Goal: Information Seeking & Learning: Learn about a topic

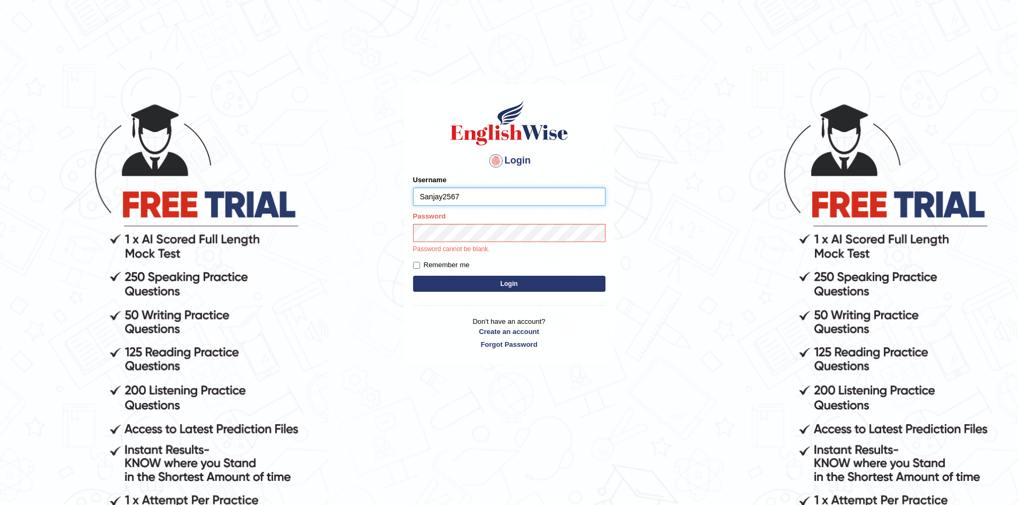
drag, startPoint x: 477, startPoint y: 196, endPoint x: 376, endPoint y: 196, distance: 101.0
click at [376, 196] on body "Login Please fix the following errors: Username Sanjay2567 Password Password ca…" at bounding box center [509, 303] width 1018 height 505
click at [520, 282] on button "Login" at bounding box center [509, 284] width 192 height 16
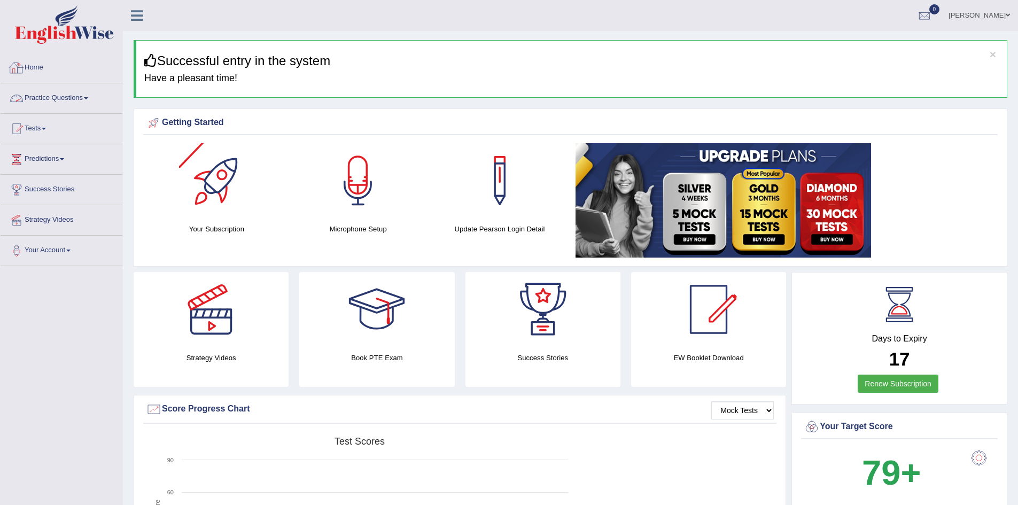
click at [34, 67] on link "Home" at bounding box center [62, 66] width 122 height 27
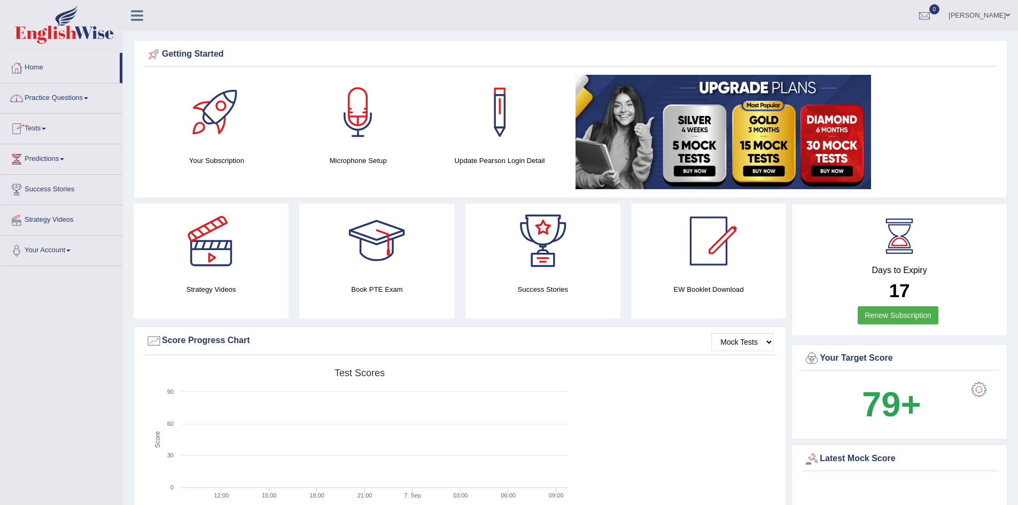
click at [69, 97] on link "Practice Questions" at bounding box center [62, 96] width 122 height 27
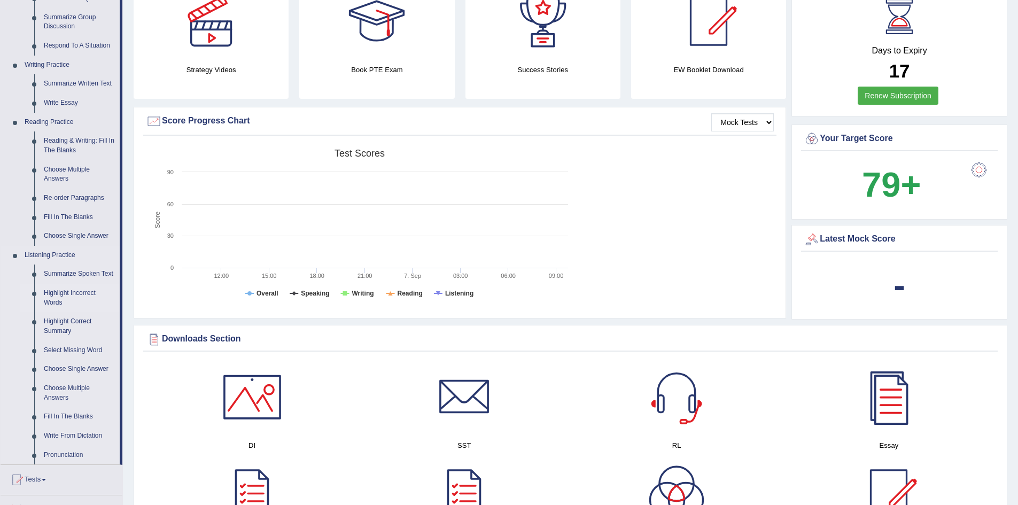
scroll to position [267, 0]
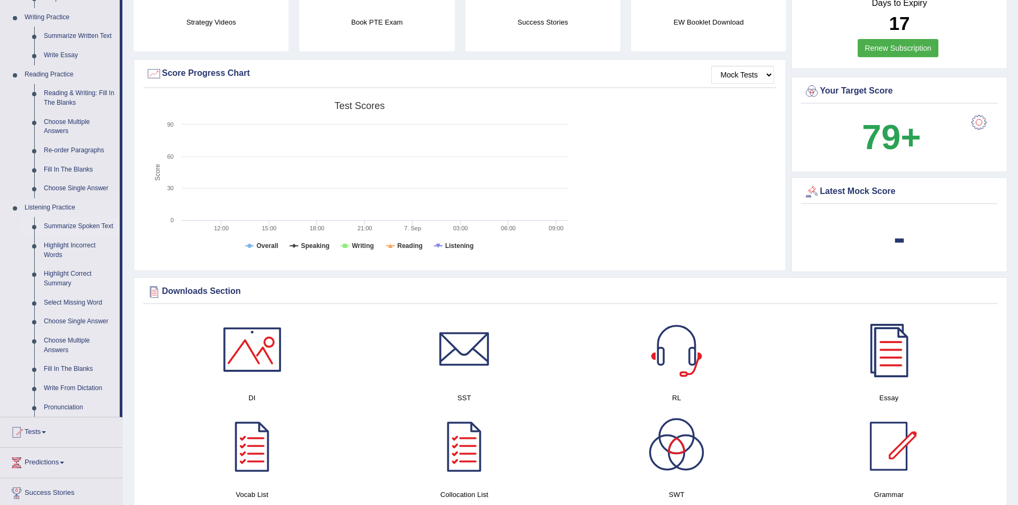
click at [85, 227] on link "Summarize Spoken Text" at bounding box center [79, 226] width 81 height 19
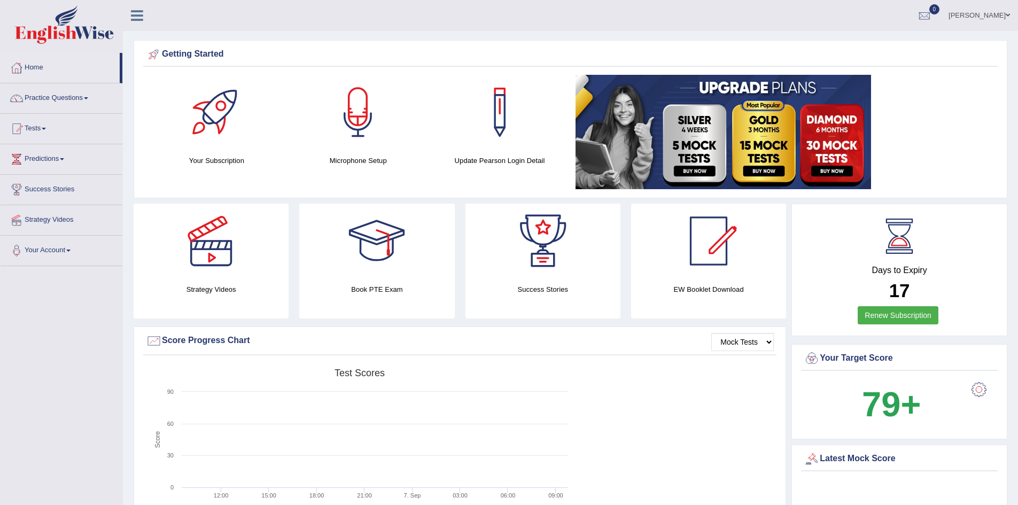
drag, startPoint x: 868, startPoint y: 266, endPoint x: 961, endPoint y: 294, distance: 97.2
click at [961, 294] on div "Days to Expiry 17 Renew Subscription" at bounding box center [899, 271] width 197 height 118
click at [207, 127] on div at bounding box center [216, 112] width 75 height 75
click at [65, 94] on link "Practice Questions" at bounding box center [62, 96] width 122 height 27
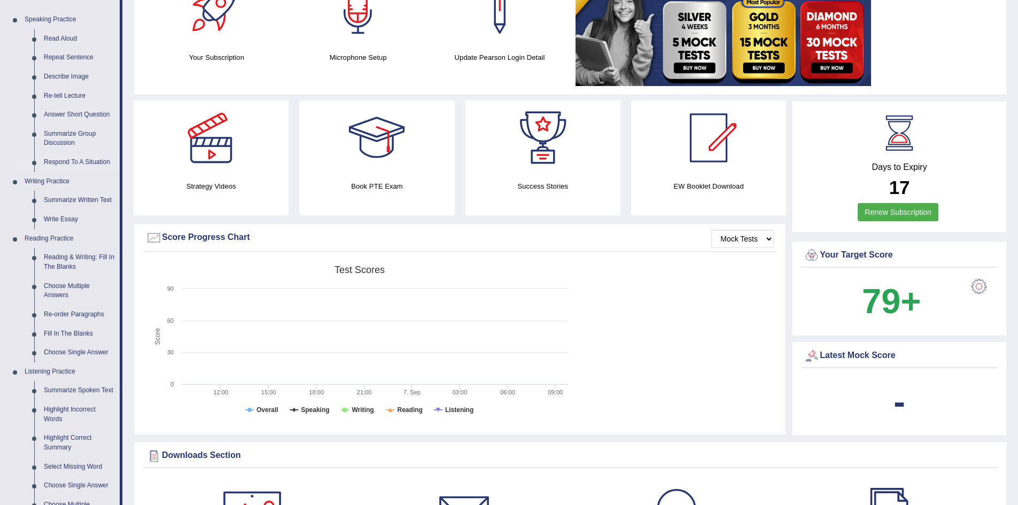
scroll to position [107, 0]
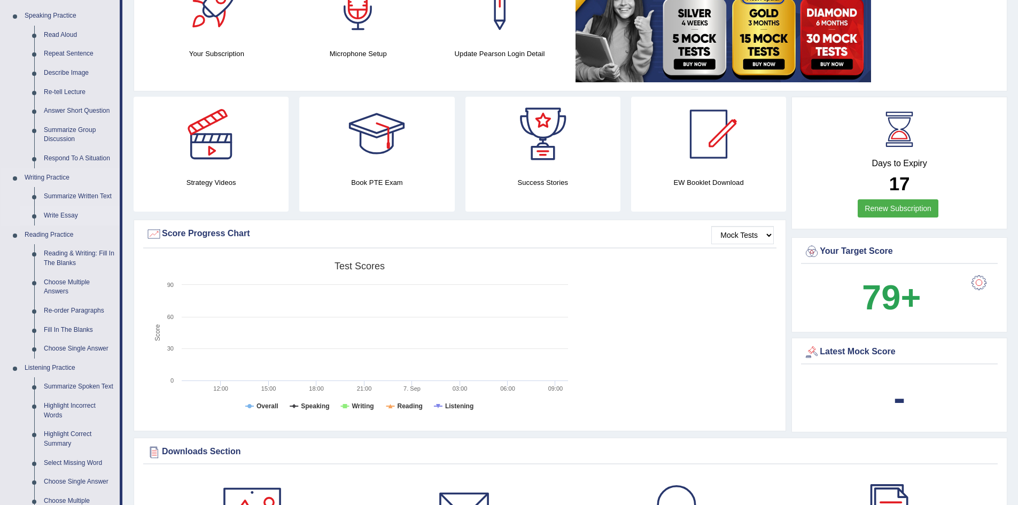
click at [66, 214] on link "Write Essay" at bounding box center [79, 215] width 81 height 19
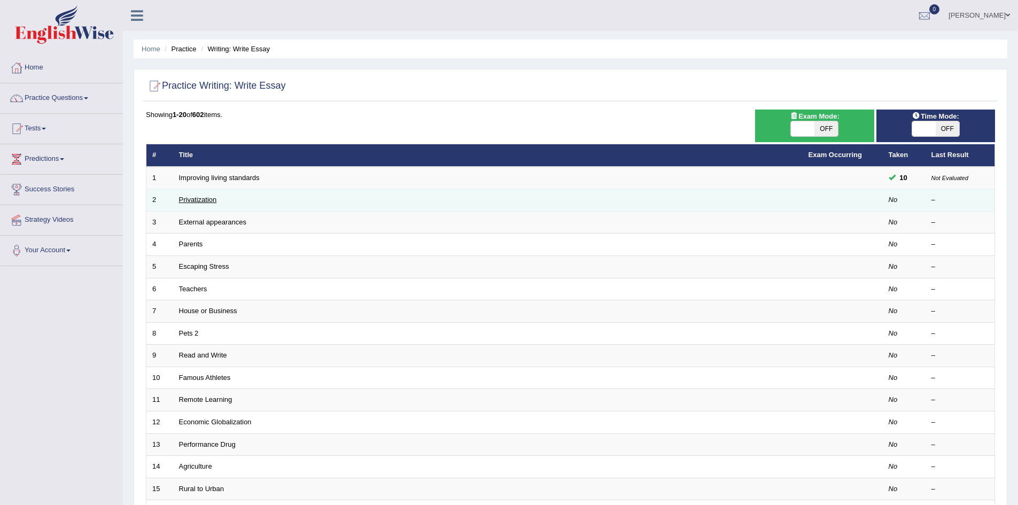
click at [194, 197] on link "Privatization" at bounding box center [198, 200] width 38 height 8
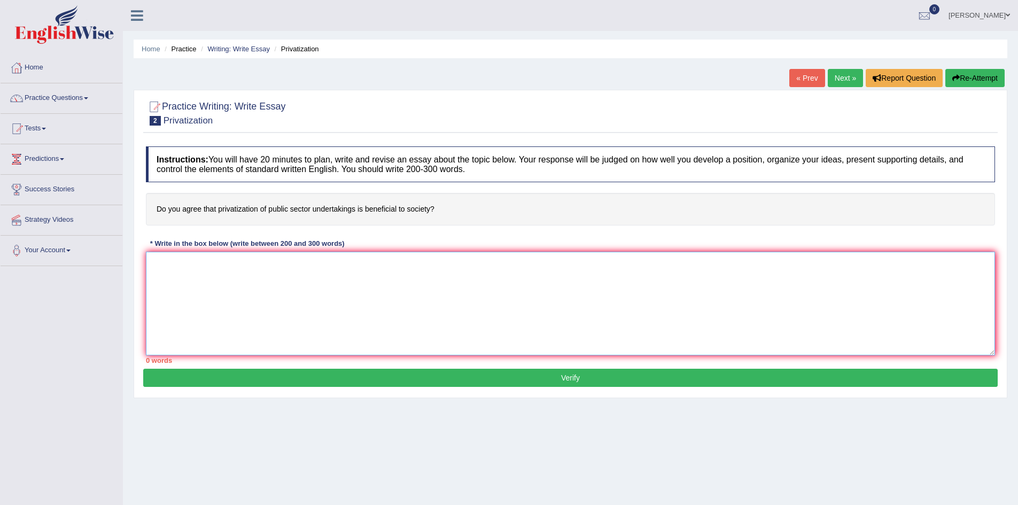
click at [233, 277] on textarea at bounding box center [570, 304] width 849 height 104
click at [153, 239] on div "* Write in the box below (write between 200 and 300 words)" at bounding box center [247, 244] width 202 height 10
click at [181, 269] on textarea at bounding box center [570, 304] width 849 height 104
click at [150, 154] on h4 "Instructions: You will have 20 minutes to plan, write and revise an essay about…" at bounding box center [570, 164] width 849 height 36
drag, startPoint x: 153, startPoint y: 154, endPoint x: 469, endPoint y: 173, distance: 316.3
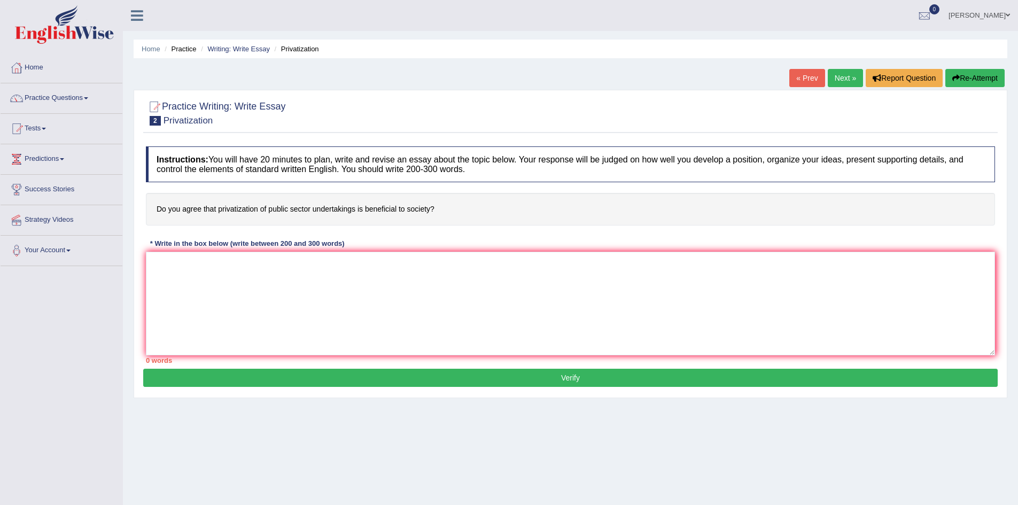
click at [469, 173] on h4 "Instructions: You will have 20 minutes to plan, write and revise an essay about…" at bounding box center [570, 164] width 849 height 36
drag, startPoint x: 145, startPoint y: 205, endPoint x: 469, endPoint y: 224, distance: 323.8
click at [469, 224] on div "Instructions: You will have 20 minutes to plan, write and revise an essay about…" at bounding box center [570, 255] width 854 height 228
click at [274, 312] on textarea at bounding box center [570, 304] width 849 height 104
click at [329, 211] on h4 "Do you agree that privatization of public sector undertakings is beneficial to …" at bounding box center [570, 209] width 849 height 33
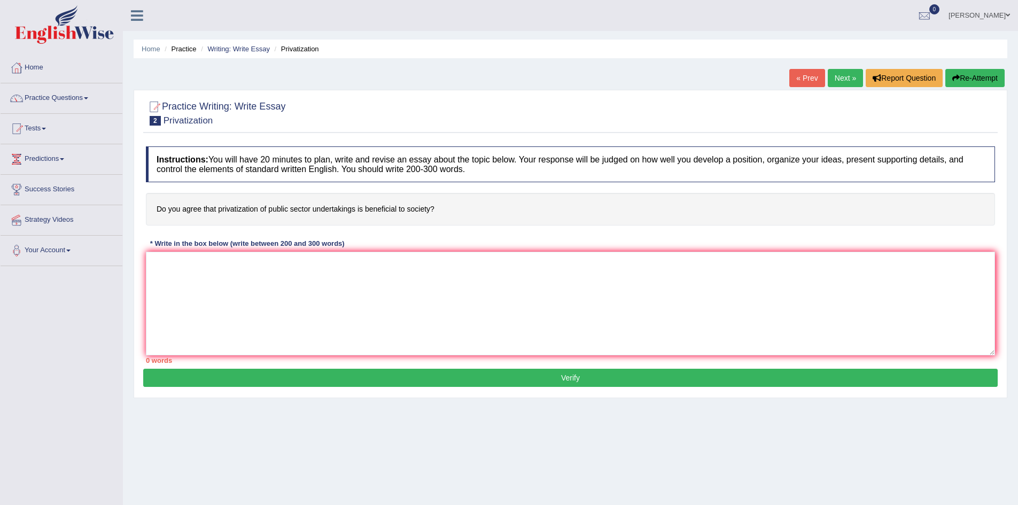
drag, startPoint x: 169, startPoint y: 208, endPoint x: 324, endPoint y: 215, distance: 154.5
click at [324, 215] on h4 "Do you agree that privatization of public sector undertakings is beneficial to …" at bounding box center [570, 209] width 849 height 33
drag, startPoint x: 302, startPoint y: 208, endPoint x: 446, endPoint y: 211, distance: 143.7
click at [446, 211] on h4 "Do you agree that privatization of public sector undertakings is beneficial to …" at bounding box center [570, 209] width 849 height 33
drag, startPoint x: 434, startPoint y: 211, endPoint x: 144, endPoint y: 215, distance: 290.1
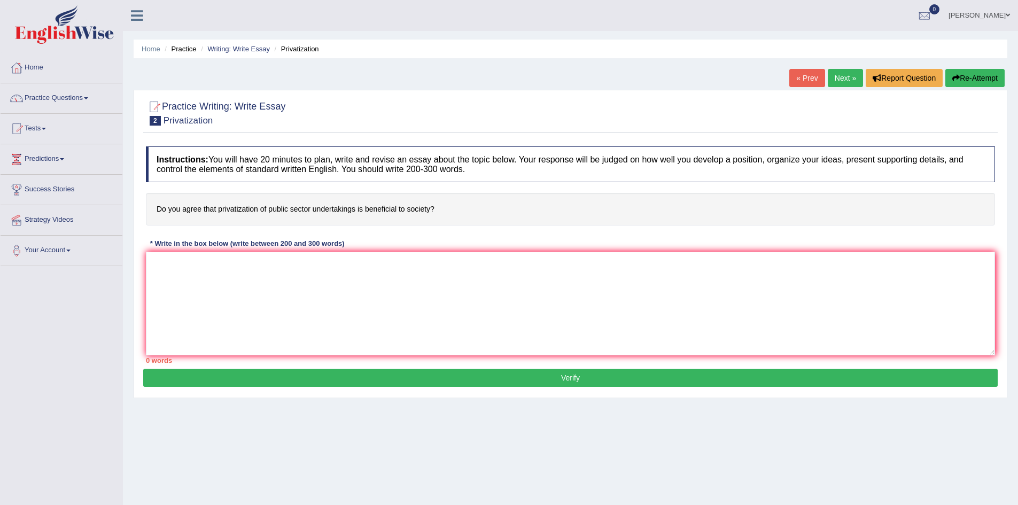
click at [148, 215] on h4 "Do you agree that privatization of public sector undertakings is beneficial to …" at bounding box center [570, 209] width 849 height 33
drag, startPoint x: 147, startPoint y: 237, endPoint x: 432, endPoint y: 260, distance: 285.1
click at [432, 260] on div "Instructions: You will have 20 minutes to plan, write and revise an essay about…" at bounding box center [570, 255] width 854 height 228
click at [359, 278] on textarea at bounding box center [570, 304] width 849 height 104
drag, startPoint x: 155, startPoint y: 206, endPoint x: 434, endPoint y: 207, distance: 278.9
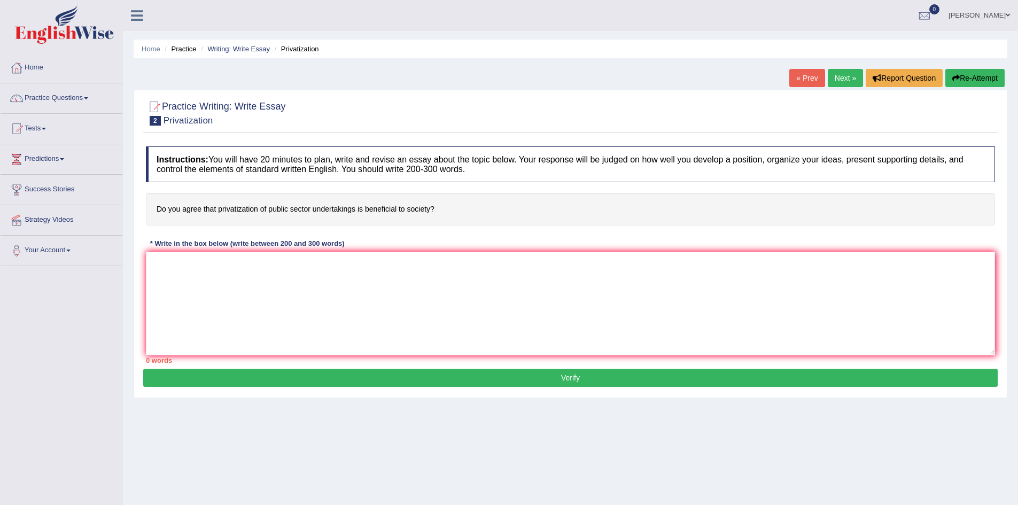
click at [434, 207] on h4 "Do you agree that privatization of public sector undertakings is beneficial to …" at bounding box center [570, 209] width 849 height 33
click at [146, 208] on h4 "Do you agree that privatization of public sector undertakings is beneficial to …" at bounding box center [570, 209] width 849 height 33
drag, startPoint x: 149, startPoint y: 208, endPoint x: 436, endPoint y: 209, distance: 286.9
click at [436, 209] on h4 "Do you agree that privatization of public sector undertakings is beneficial to …" at bounding box center [570, 209] width 849 height 33
click at [379, 206] on h4 "Do you agree that privatization of public sector undertakings is beneficial to …" at bounding box center [570, 209] width 849 height 33
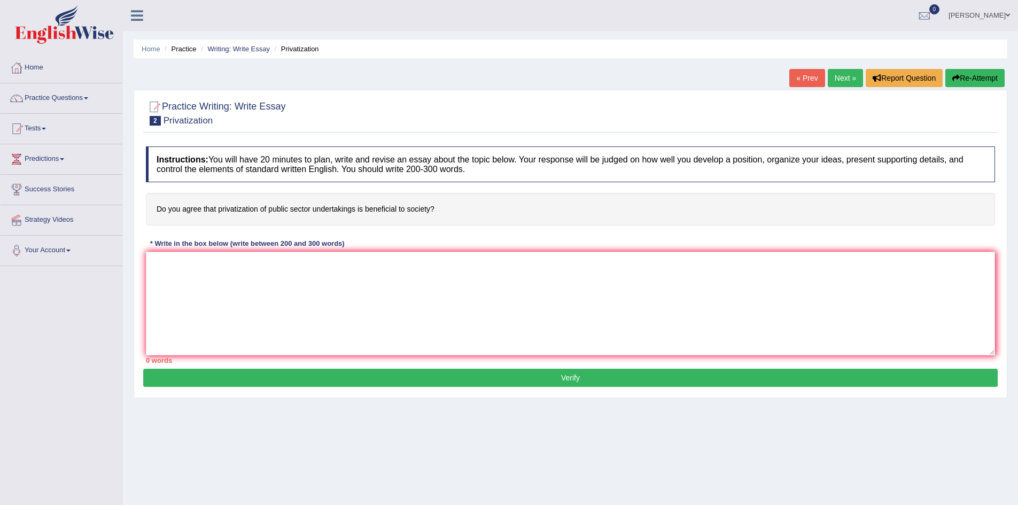
click at [74, 96] on link "Practice Questions" at bounding box center [62, 96] width 122 height 27
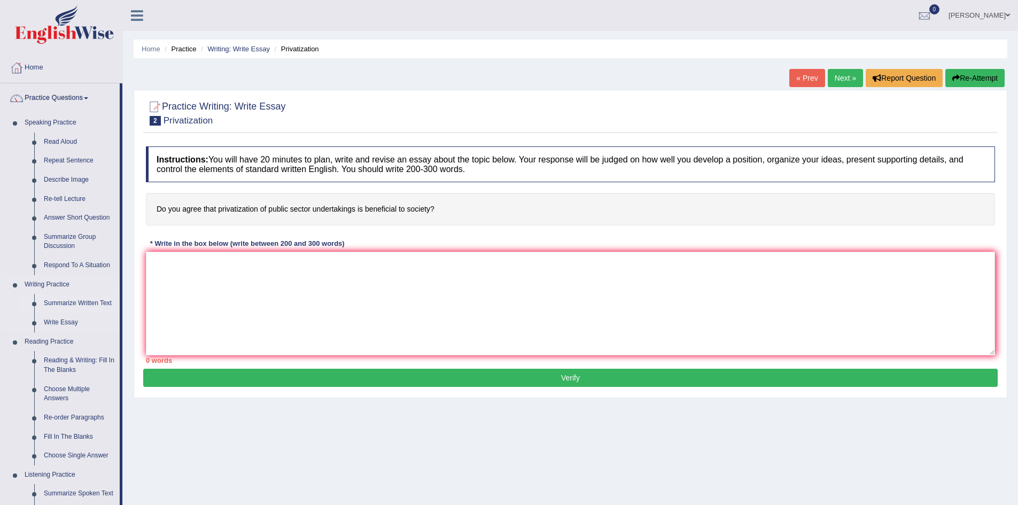
click at [65, 299] on link "Summarize Written Text" at bounding box center [79, 303] width 81 height 19
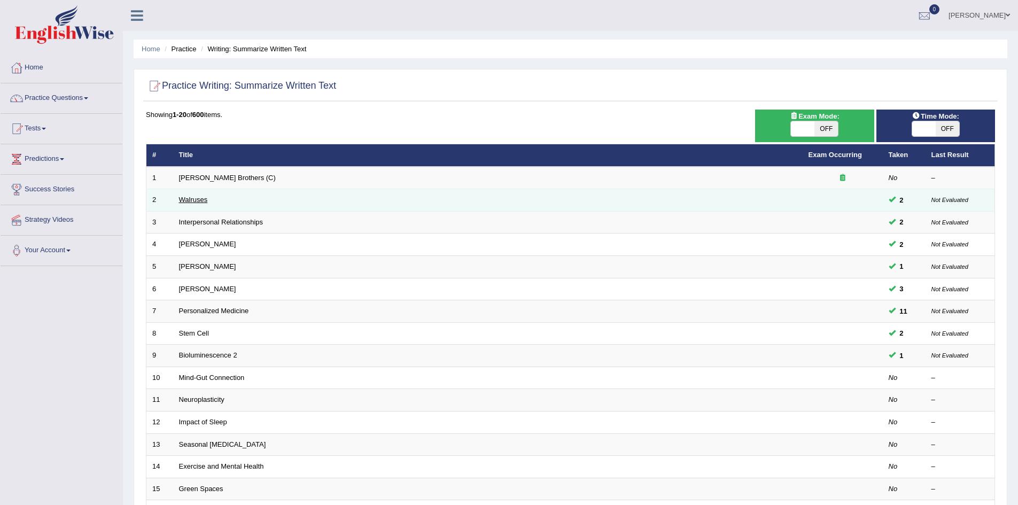
click at [185, 198] on link "Walruses" at bounding box center [193, 200] width 29 height 8
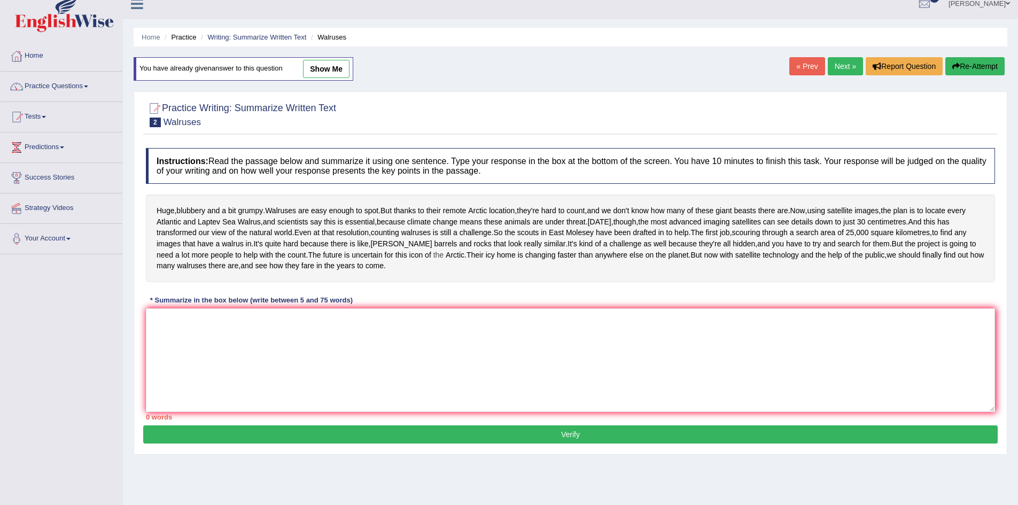
scroll to position [56, 0]
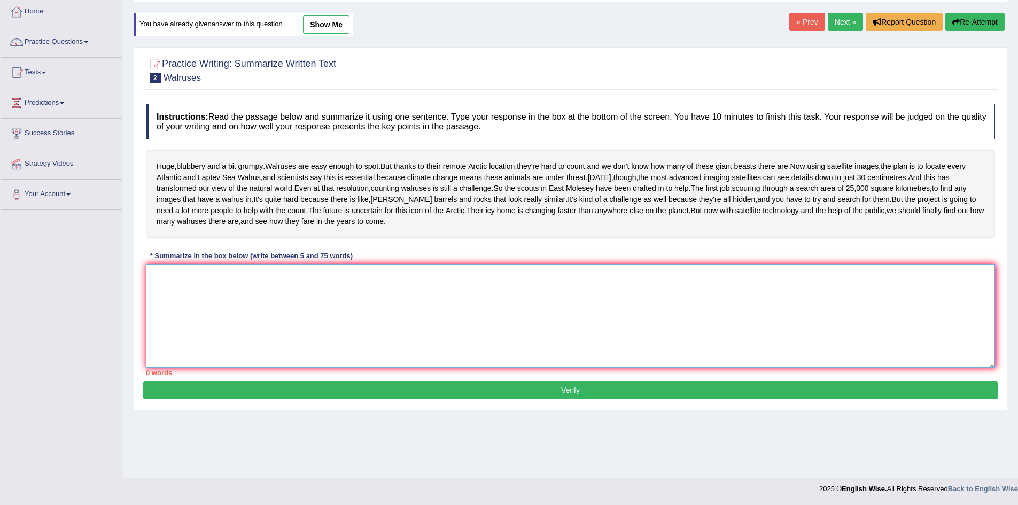
click at [316, 337] on textarea at bounding box center [570, 316] width 849 height 104
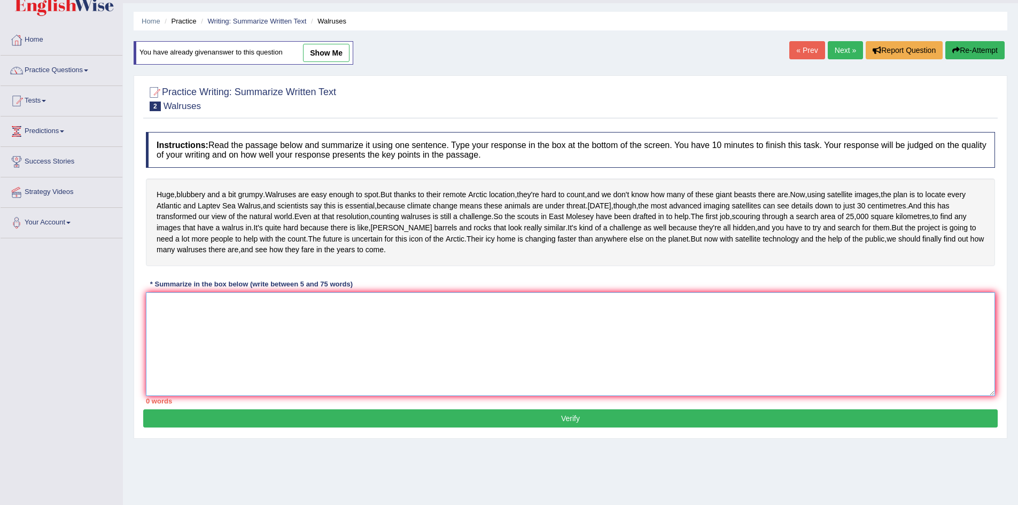
scroll to position [0, 0]
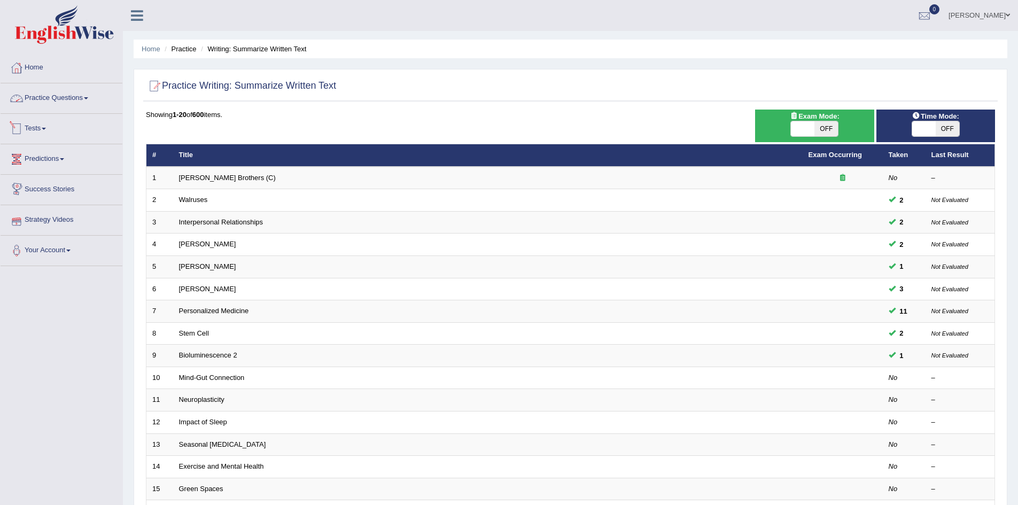
click at [54, 93] on link "Practice Questions" at bounding box center [62, 96] width 122 height 27
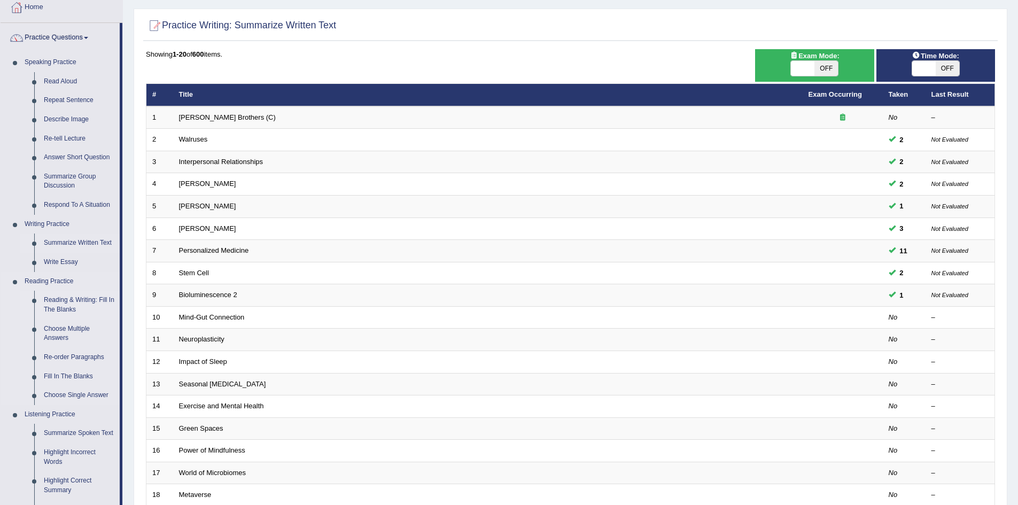
scroll to position [107, 0]
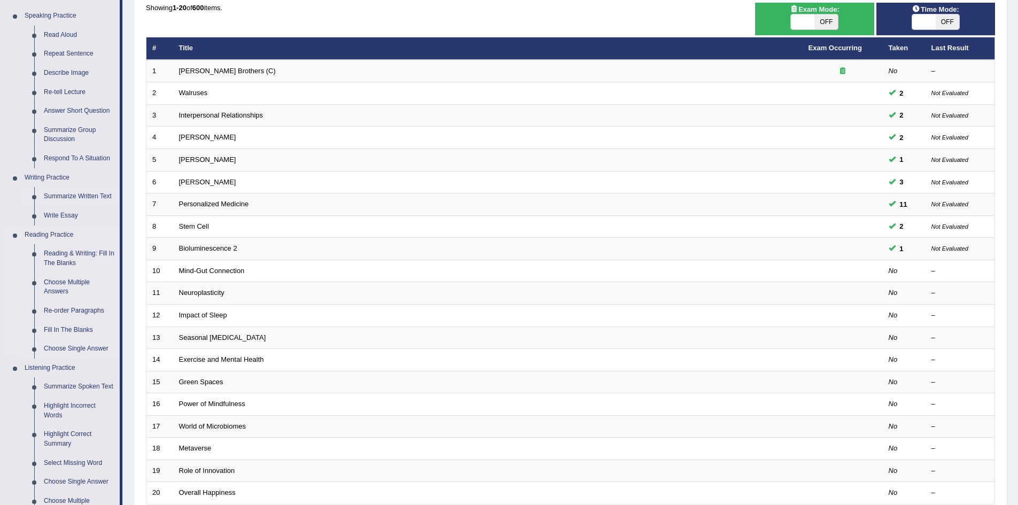
click at [59, 345] on link "Choose Single Answer" at bounding box center [79, 348] width 81 height 19
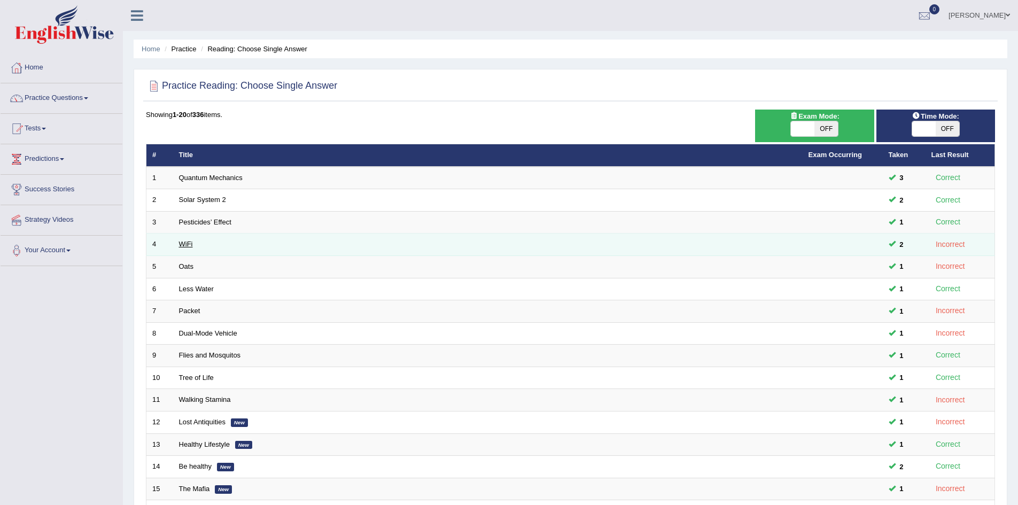
click at [185, 240] on link "WiFi" at bounding box center [186, 244] width 14 height 8
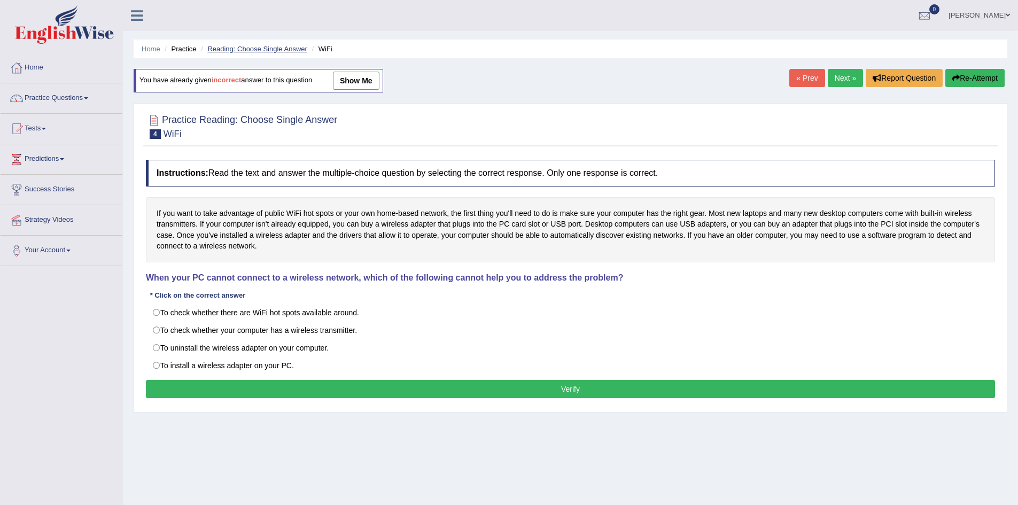
click at [262, 45] on link "Reading: Choose Single Answer" at bounding box center [256, 49] width 99 height 8
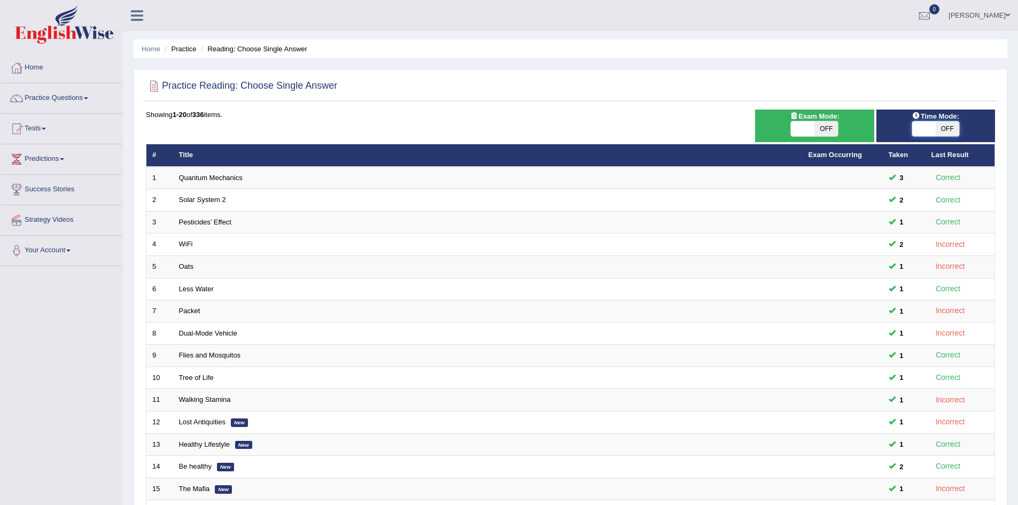
click at [933, 129] on span at bounding box center [924, 128] width 24 height 15
checkbox input "true"
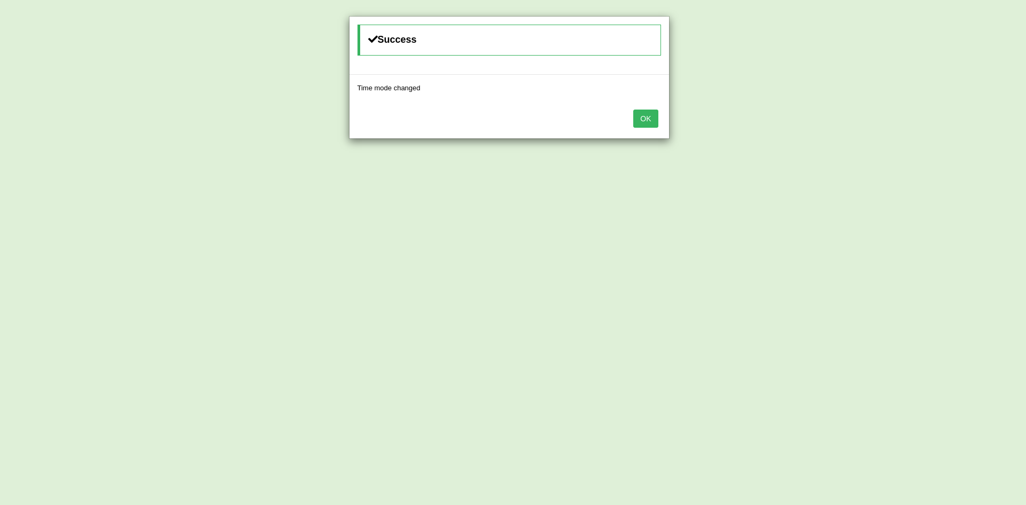
click at [647, 120] on button "OK" at bounding box center [645, 119] width 25 height 18
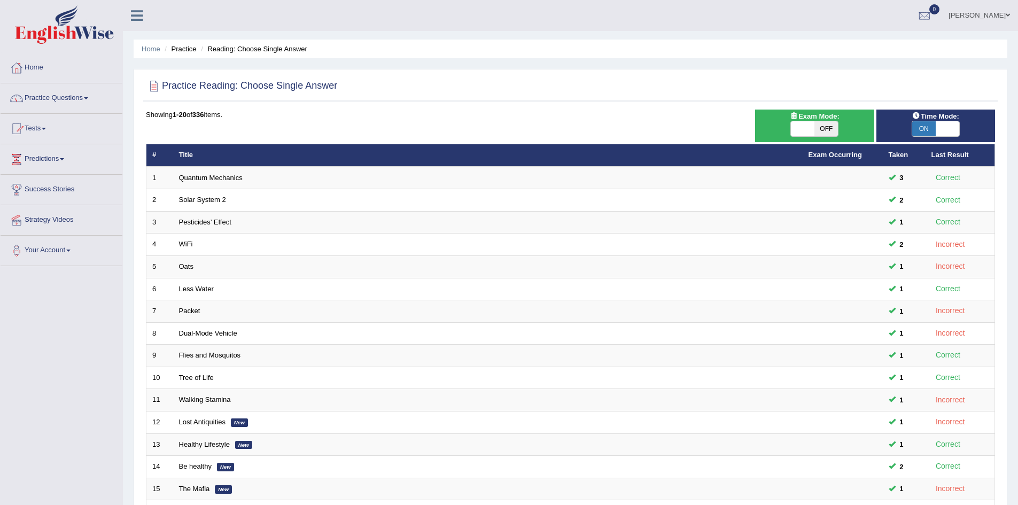
click at [38, 127] on link "Tests" at bounding box center [62, 127] width 122 height 27
click at [25, 70] on link "Home" at bounding box center [62, 66] width 122 height 27
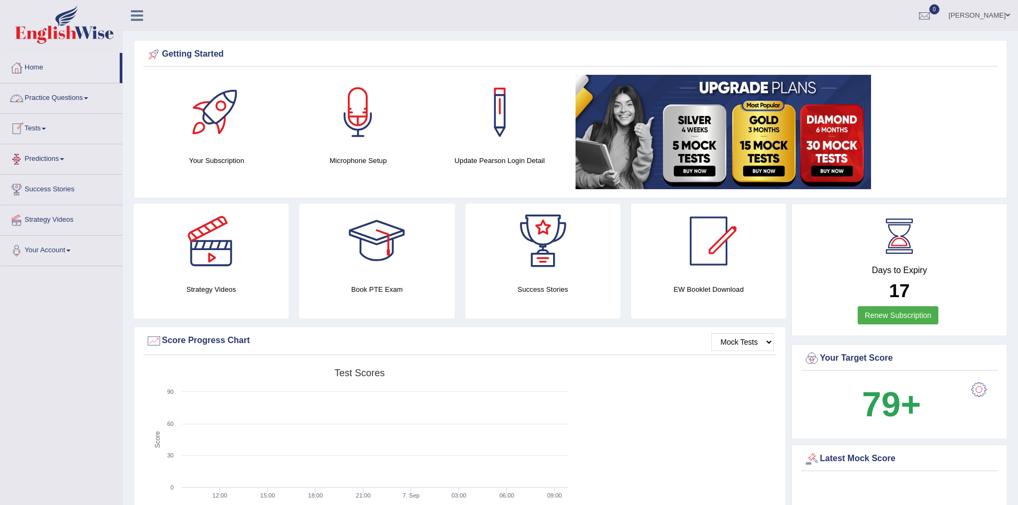
click at [37, 127] on link "Tests" at bounding box center [62, 127] width 122 height 27
click at [43, 171] on link "Take Mock Test" at bounding box center [70, 172] width 100 height 19
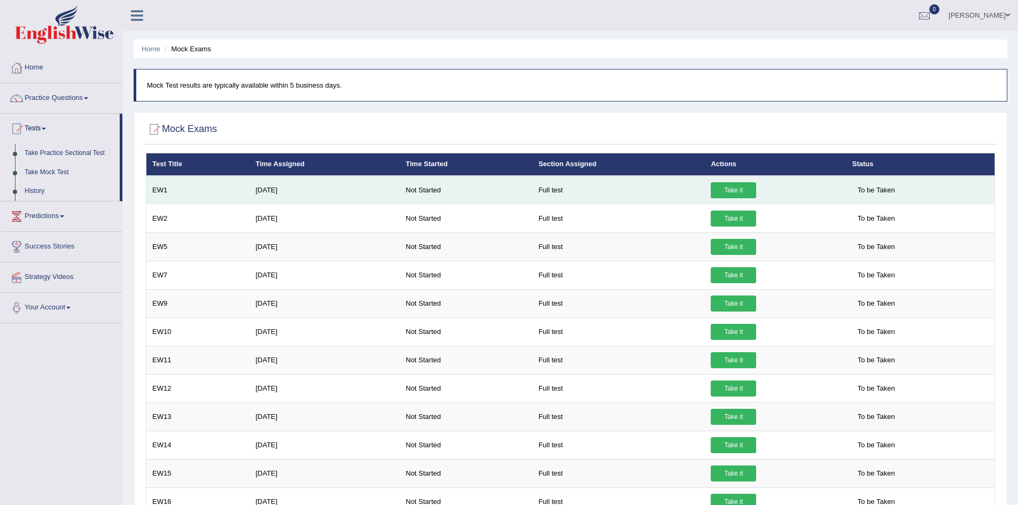
click at [731, 188] on link "Take it" at bounding box center [733, 190] width 45 height 16
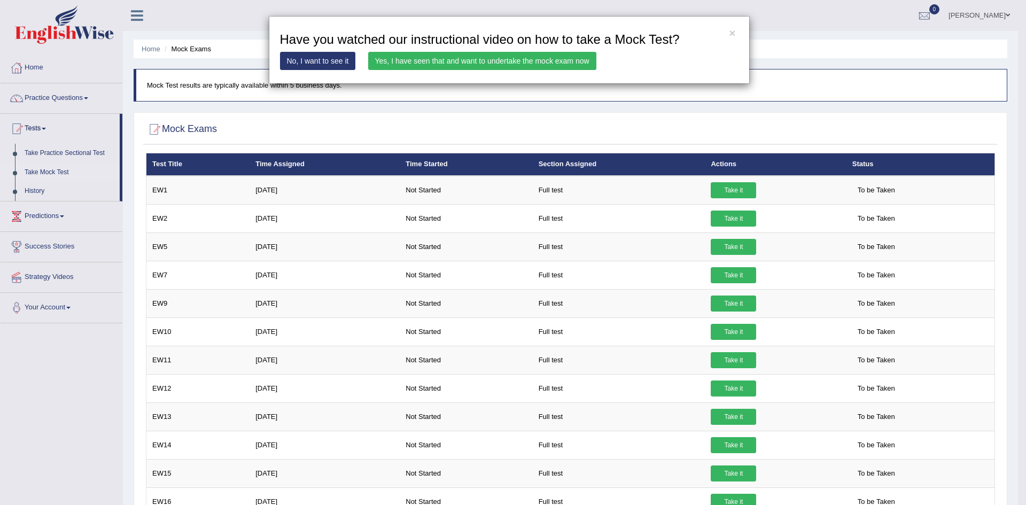
click at [464, 61] on link "Yes, I have seen that and want to undertake the mock exam now" at bounding box center [482, 61] width 228 height 18
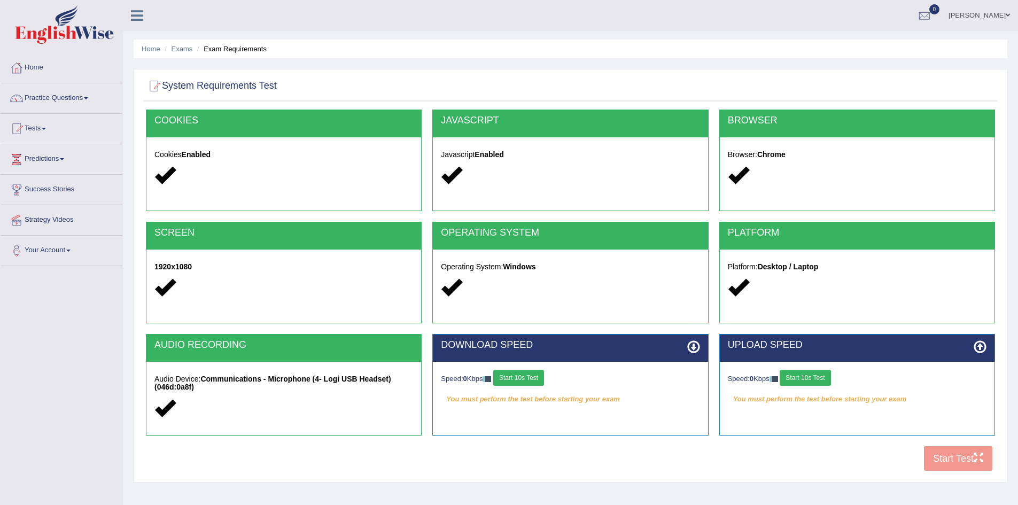
click at [525, 378] on button "Start 10s Test" at bounding box center [518, 378] width 51 height 16
click at [543, 376] on button "Start 10s Test" at bounding box center [534, 378] width 51 height 16
click at [807, 375] on button "Start 10s Test" at bounding box center [804, 378] width 51 height 16
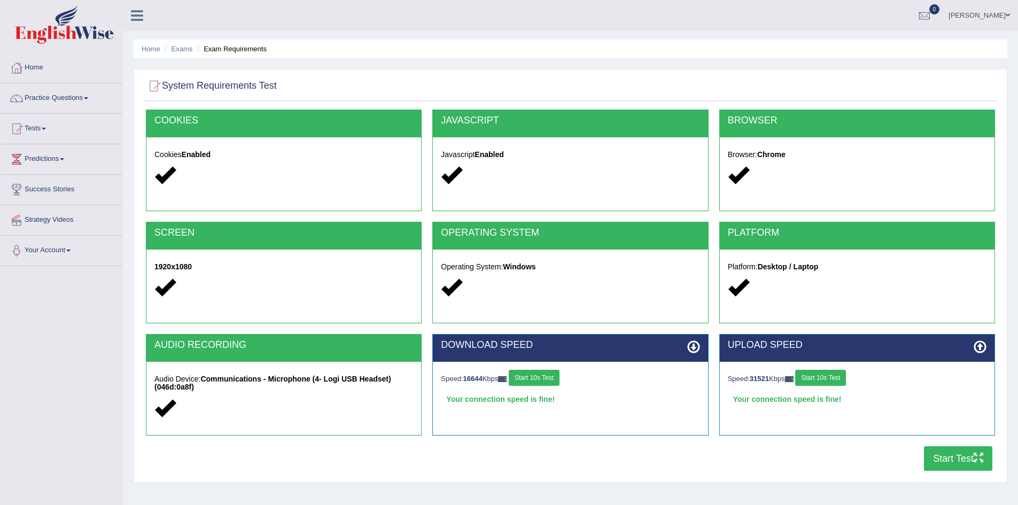
click at [822, 377] on button "Start 10s Test" at bounding box center [820, 378] width 51 height 16
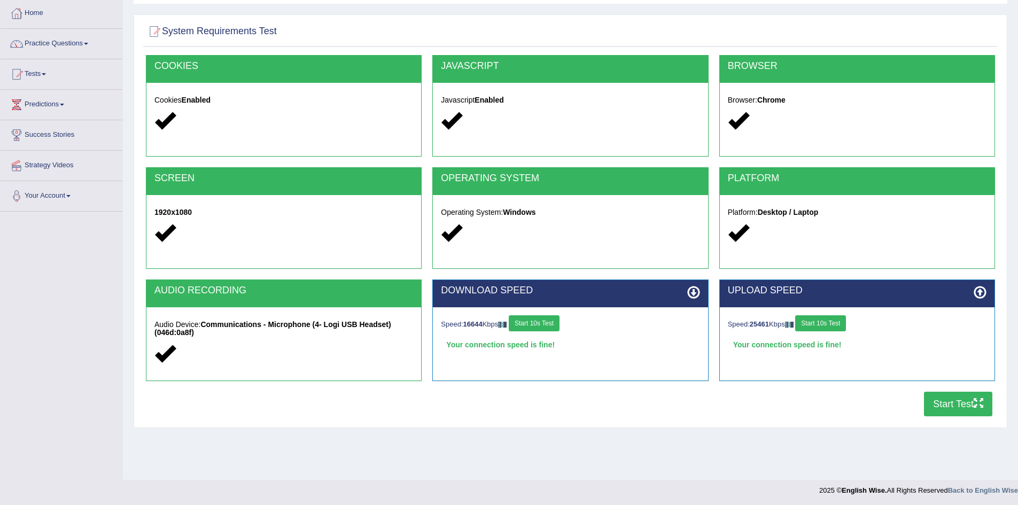
scroll to position [56, 0]
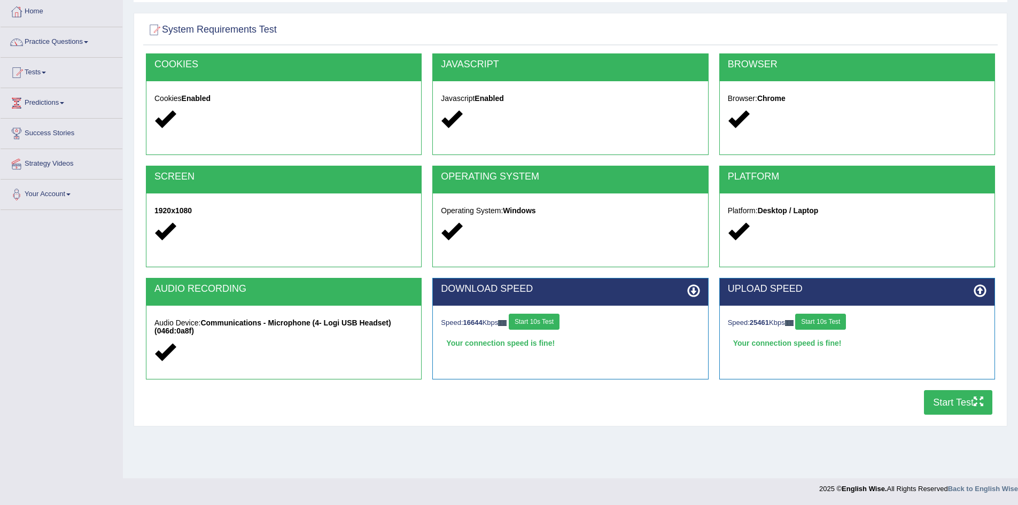
click at [950, 404] on button "Start Test" at bounding box center [958, 402] width 68 height 25
